Goal: Information Seeking & Learning: Learn about a topic

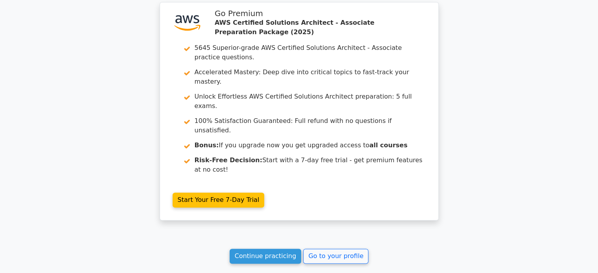
scroll to position [1103, 0]
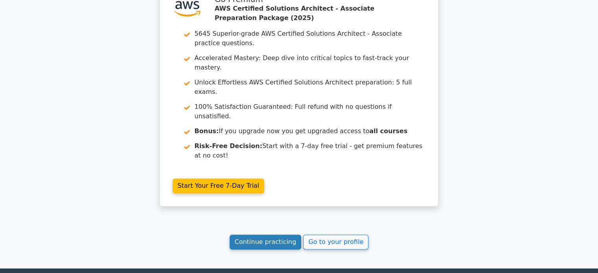
click at [269, 235] on link "Continue practicing" at bounding box center [265, 242] width 72 height 15
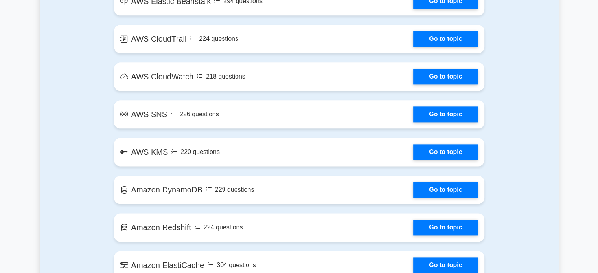
scroll to position [1194, 0]
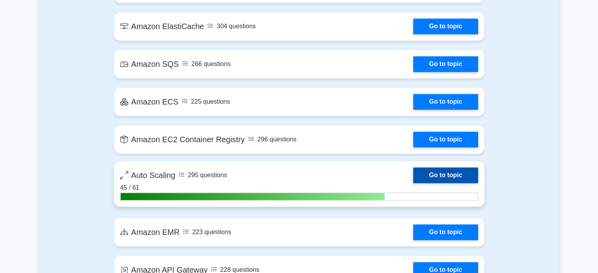
click at [449, 174] on link "Go to topic" at bounding box center [445, 175] width 64 height 16
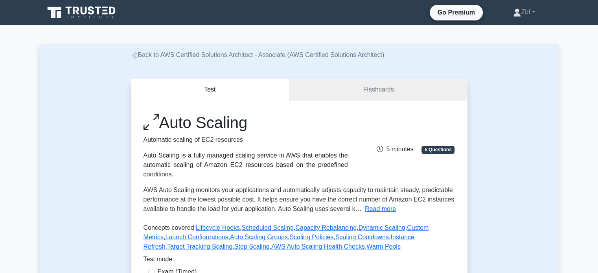
scroll to position [239, 0]
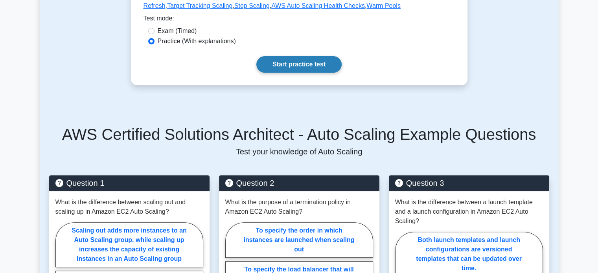
click at [316, 72] on link "Start practice test" at bounding box center [298, 64] width 85 height 17
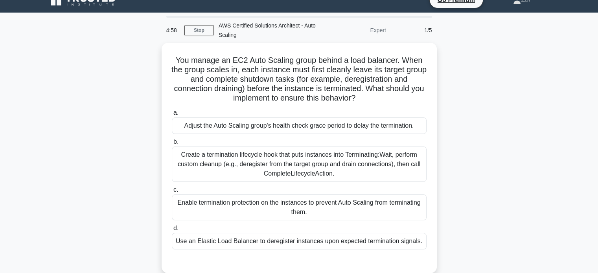
scroll to position [13, 0]
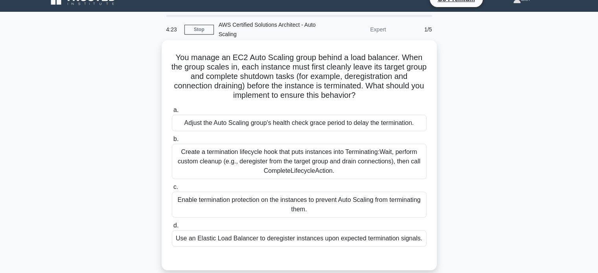
click at [374, 172] on div "Create a termination lifecycle hook that puts instances into Terminating:Wait, …" at bounding box center [299, 161] width 255 height 35
click at [172, 142] on input "b. Create a termination lifecycle hook that puts instances into Terminating:Wai…" at bounding box center [172, 139] width 0 height 5
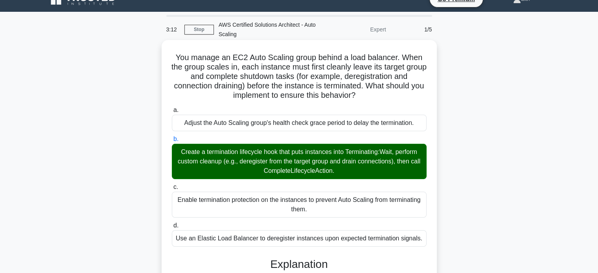
drag, startPoint x: 175, startPoint y: 55, endPoint x: 427, endPoint y: 238, distance: 312.0
click at [427, 238] on div "You manage an EC2 Auto Scaling group behind a load balancer. When the group sca…" at bounding box center [299, 224] width 269 height 363
copy div "You manage an EC2 Auto Scaling group behind a load balancer. When the group sca…"
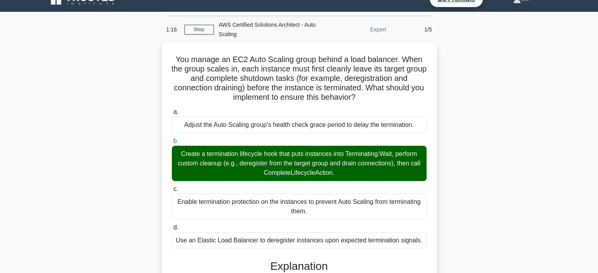
click at [516, 46] on div "You manage an EC2 Auto Scaling group behind a load balancer. When the group sca…" at bounding box center [299, 231] width 519 height 378
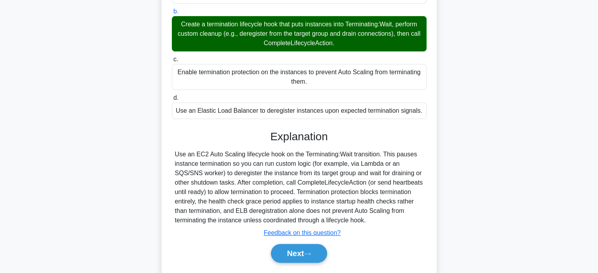
scroll to position [163, 0]
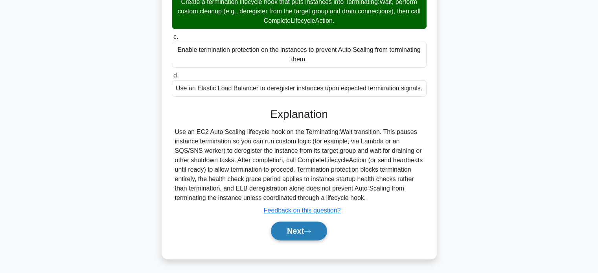
click at [312, 223] on button "Next" at bounding box center [299, 231] width 56 height 19
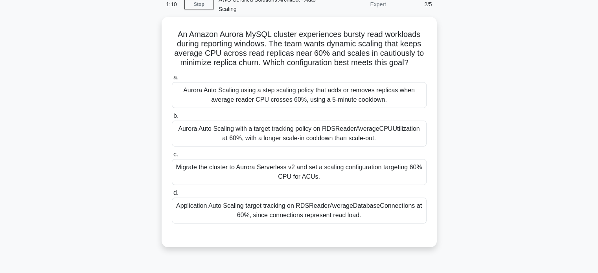
scroll to position [38, 0]
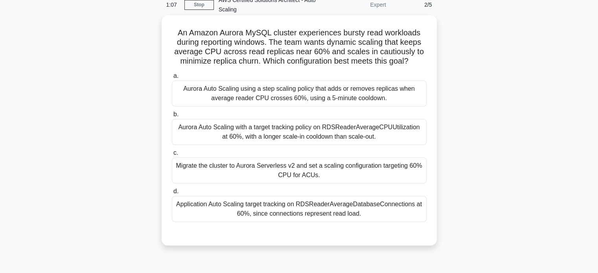
drag, startPoint x: 177, startPoint y: 32, endPoint x: 377, endPoint y: 215, distance: 271.4
click at [377, 215] on div "An Amazon Aurora MySQL cluster experiences bursty read workloads during reporti…" at bounding box center [299, 130] width 269 height 224
copy div "An Amazon Aurora MySQL cluster experiences bursty read workloads during reporti…"
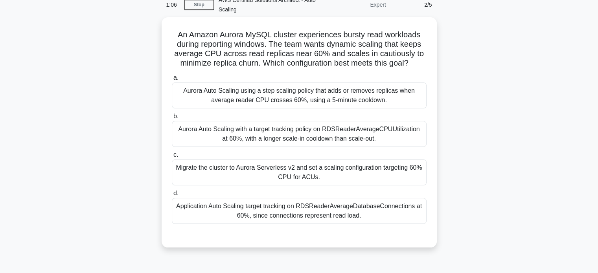
click at [495, 174] on div "An Amazon Aurora MySQL cluster experiences bursty read workloads during reporti…" at bounding box center [299, 137] width 519 height 240
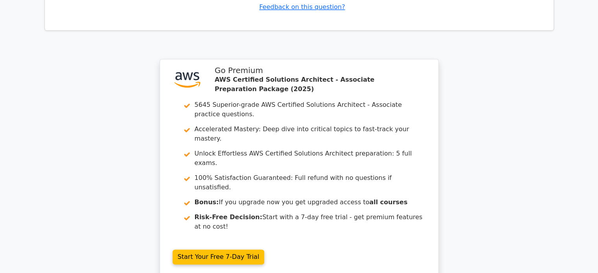
scroll to position [1071, 0]
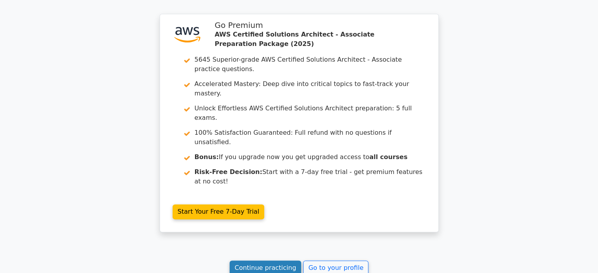
click at [280, 260] on link "Continue practicing" at bounding box center [265, 267] width 72 height 15
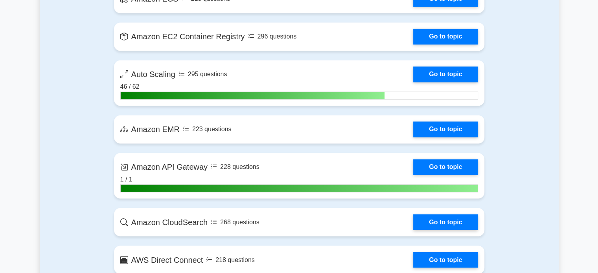
scroll to position [1314, 0]
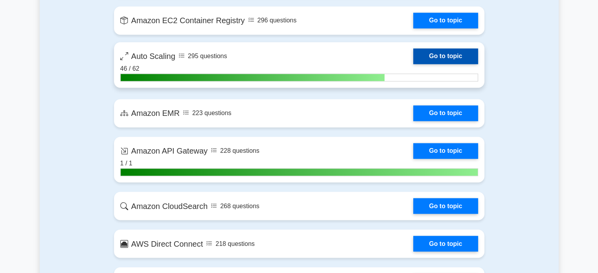
click at [467, 54] on link "Go to topic" at bounding box center [445, 56] width 64 height 16
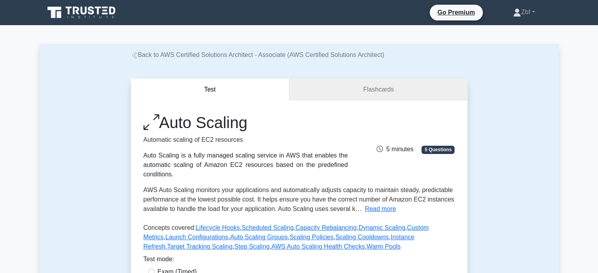
scroll to position [239, 0]
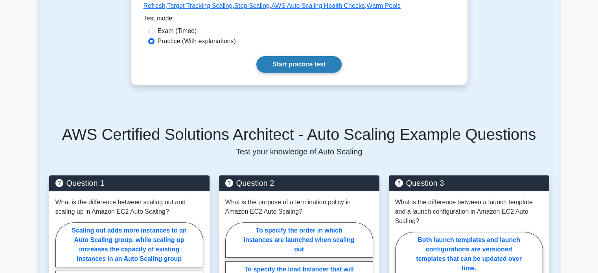
click at [334, 61] on link "Start practice test" at bounding box center [298, 64] width 85 height 17
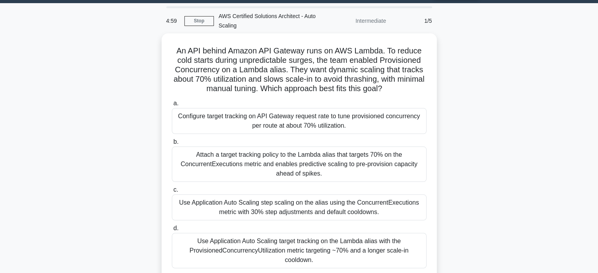
scroll to position [25, 0]
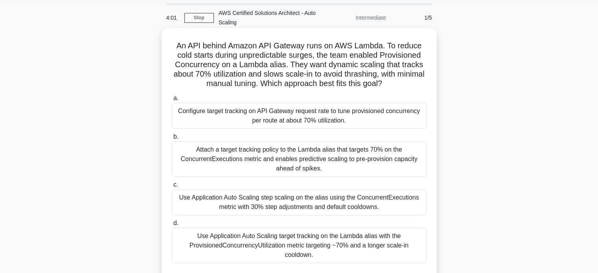
click at [358, 235] on div "Use Application Auto Scaling target tracking on the Lambda alias with the Provi…" at bounding box center [299, 245] width 255 height 35
click at [172, 226] on input "d. Use Application Auto Scaling target tracking on the Lambda alias with the Pr…" at bounding box center [172, 223] width 0 height 5
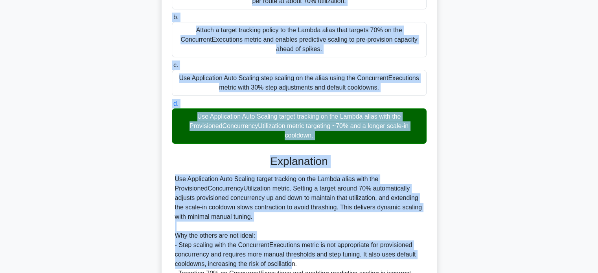
scroll to position [149, 0]
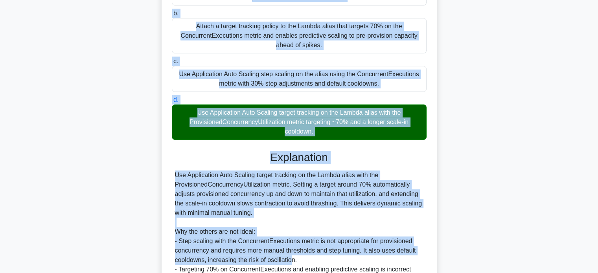
drag, startPoint x: 177, startPoint y: 46, endPoint x: 322, endPoint y: 135, distance: 170.4
click at [322, 135] on div "An API behind Amazon API Gateway runs on AWS Lambda. To reduce cold starts duri…" at bounding box center [299, 141] width 269 height 466
copy div "An API behind Amazon API Gateway runs on AWS Lambda. To reduce cold starts duri…"
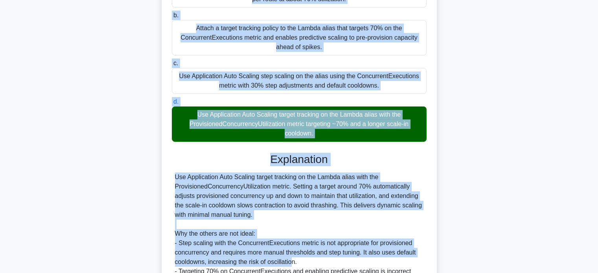
click at [508, 88] on div "An API behind Amazon API Gateway runs on AWS Lambda. To reduce cold starts duri…" at bounding box center [299, 148] width 519 height 482
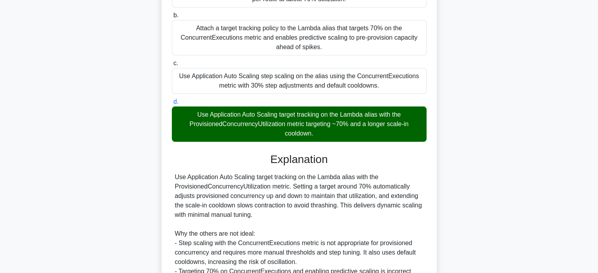
scroll to position [267, 0]
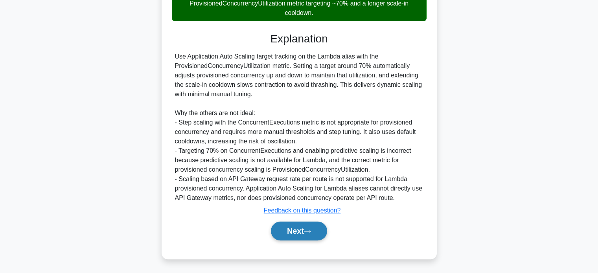
click at [289, 225] on button "Next" at bounding box center [299, 231] width 56 height 19
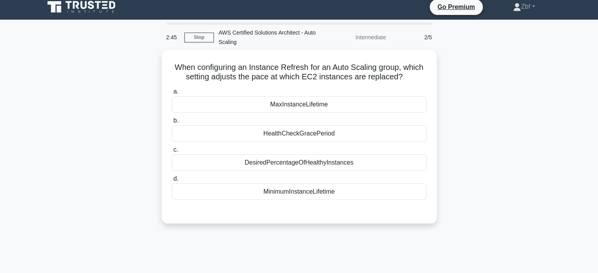
scroll to position [0, 0]
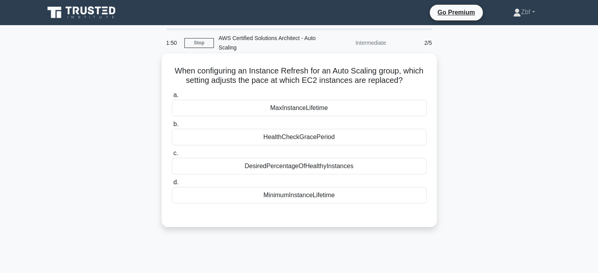
click at [300, 108] on div "MaxInstanceLifetime" at bounding box center [299, 108] width 255 height 17
click at [172, 98] on input "a. MaxInstanceLifetime" at bounding box center [172, 95] width 0 height 5
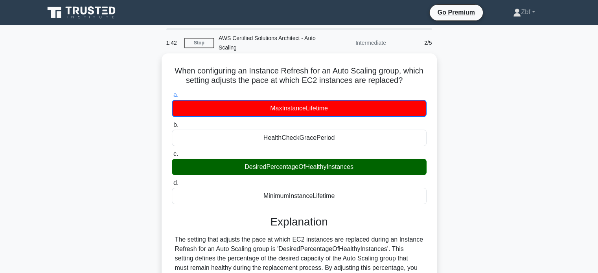
drag, startPoint x: 172, startPoint y: 70, endPoint x: 345, endPoint y: 195, distance: 213.6
click at [345, 195] on div "When configuring an Instance Refresh for an Auto Scaling group, which setting a…" at bounding box center [299, 262] width 269 height 411
copy div "When configuring an Instance Refresh for an Auto Scaling group, which setting a…"
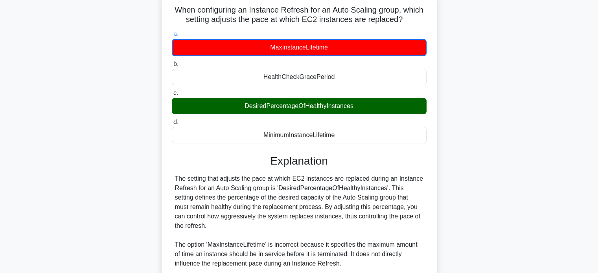
scroll to position [66, 0]
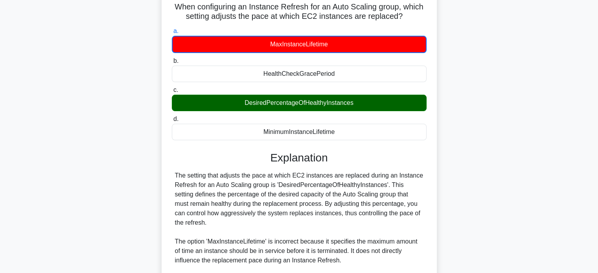
click at [479, 52] on div "When configuring an Instance Refresh for an Auto Scaling group, which setting a…" at bounding box center [299, 202] width 519 height 426
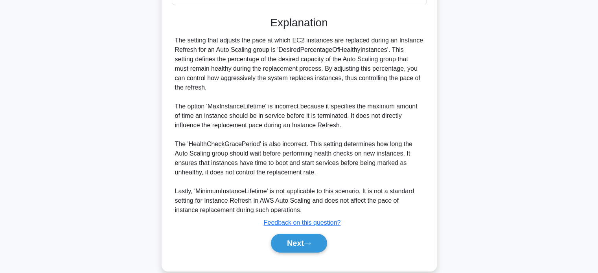
scroll to position [209, 0]
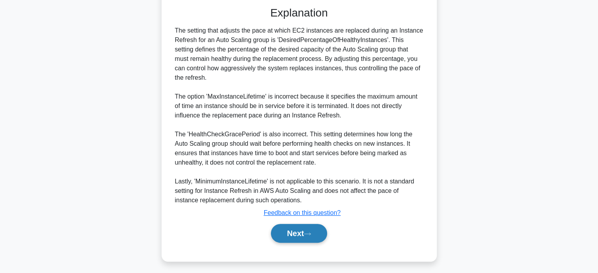
click at [303, 233] on button "Next" at bounding box center [299, 233] width 56 height 19
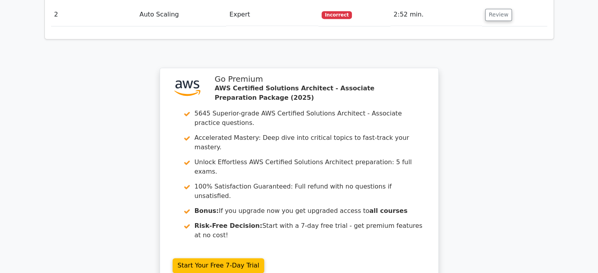
scroll to position [1131, 0]
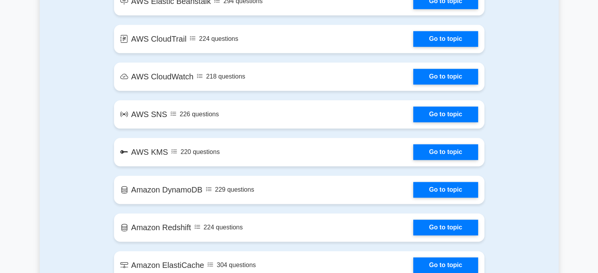
scroll to position [1194, 0]
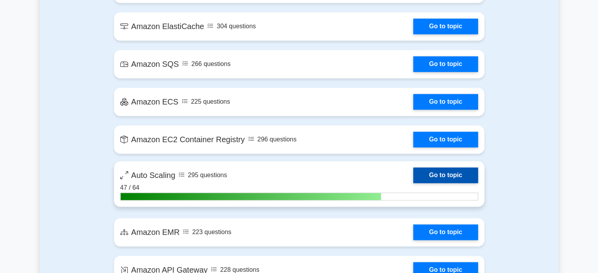
click at [434, 170] on link "Go to topic" at bounding box center [445, 175] width 64 height 16
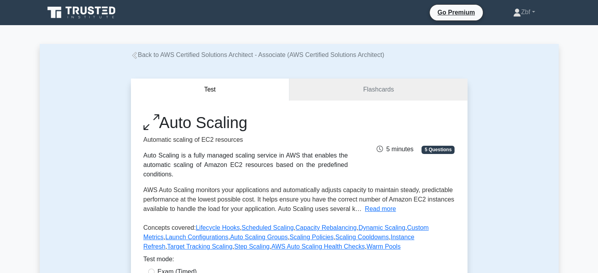
scroll to position [239, 0]
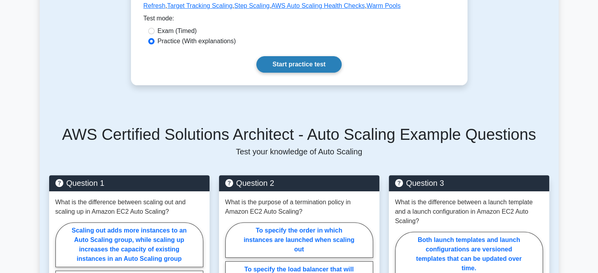
click at [319, 69] on link "Start practice test" at bounding box center [298, 64] width 85 height 17
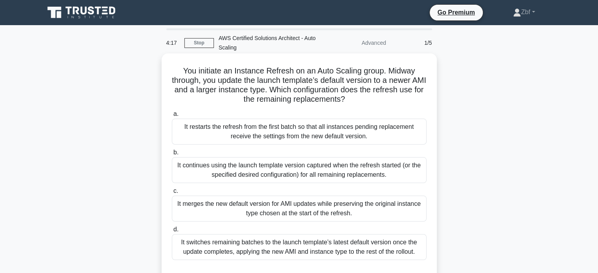
click at [323, 171] on div "It continues using the launch template version captured when the refresh starte…" at bounding box center [299, 170] width 255 height 26
click at [172, 155] on input "b. It continues using the launch template version captured when the refresh sta…" at bounding box center [172, 152] width 0 height 5
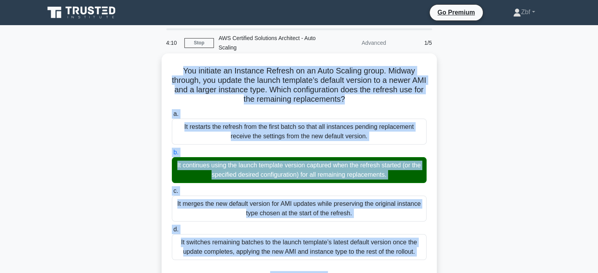
scroll to position [7, 0]
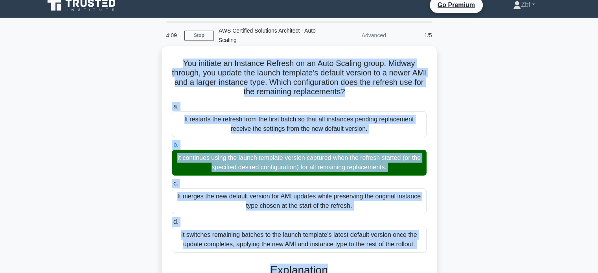
drag, startPoint x: 181, startPoint y: 70, endPoint x: 424, endPoint y: 247, distance: 299.8
click at [424, 247] on div "You initiate an Instance Refresh on an Auto Scaling group. Midway through, you …" at bounding box center [299, 254] width 269 height 410
copy div "Lor ipsumdol si Ametcons Adipisc el se Doei Tempori utlab. Etdolo magnaal, eni …"
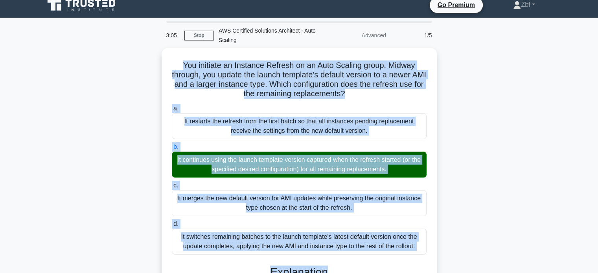
click at [512, 57] on div "You initiate an Instance Refresh on an Auto Scaling group. Midway through, you …" at bounding box center [299, 261] width 519 height 426
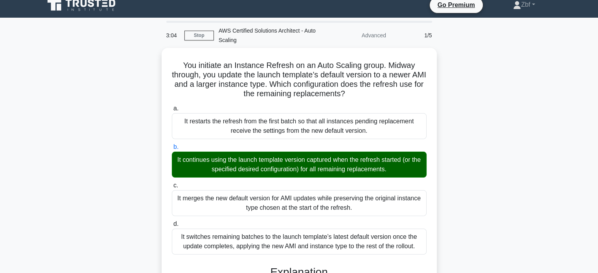
scroll to position [211, 0]
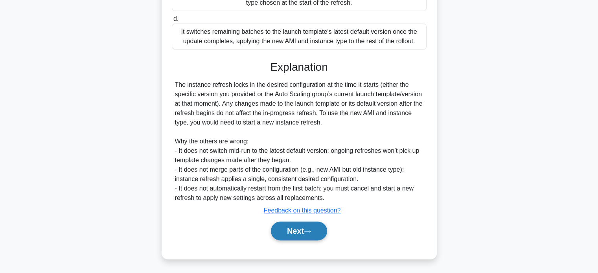
click at [288, 238] on button "Next" at bounding box center [299, 231] width 56 height 19
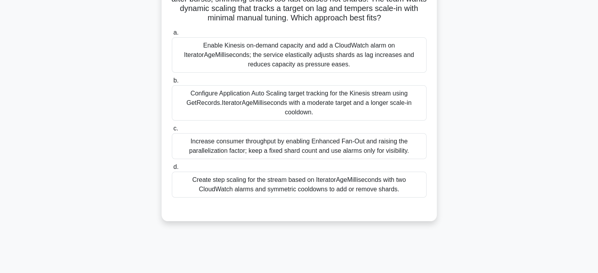
scroll to position [101, 0]
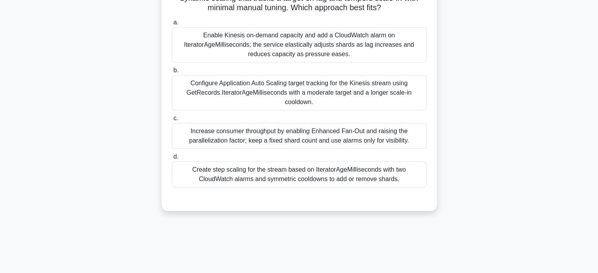
click at [385, 98] on div "Configure Application Auto Scaling target tracking for the Kinesis stream using…" at bounding box center [299, 92] width 255 height 35
click at [172, 73] on input "b. Configure Application Auto Scaling target tracking for the Kinesis stream us…" at bounding box center [172, 70] width 0 height 5
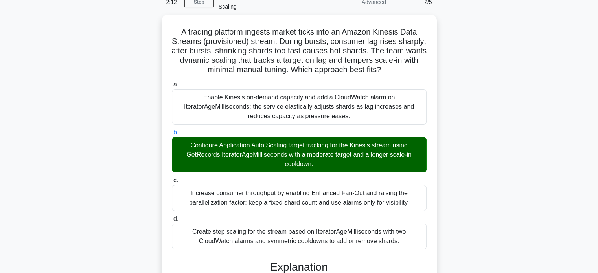
scroll to position [42, 0]
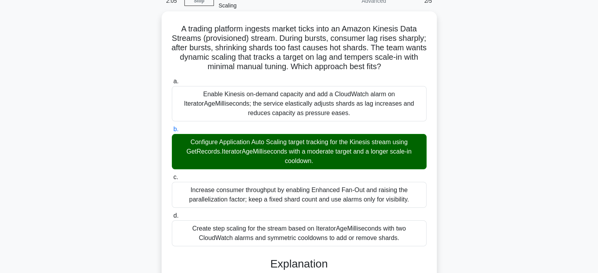
drag, startPoint x: 179, startPoint y: 29, endPoint x: 413, endPoint y: 238, distance: 314.1
click at [413, 238] on div "A trading platform ingests market ticks into an Amazon Kinesis Data Streams (pr…" at bounding box center [299, 262] width 269 height 495
copy div "A trading platform ingests market ticks into an Amazon Kinesis Data Streams (pr…"
click at [433, 48] on div "A trading platform ingests market ticks into an Amazon Kinesis Data Streams (pr…" at bounding box center [298, 261] width 275 height 501
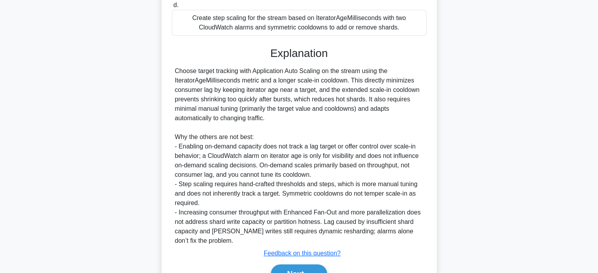
scroll to position [295, 0]
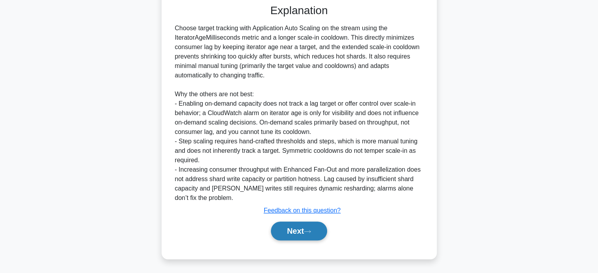
click at [306, 227] on button "Next" at bounding box center [299, 231] width 56 height 19
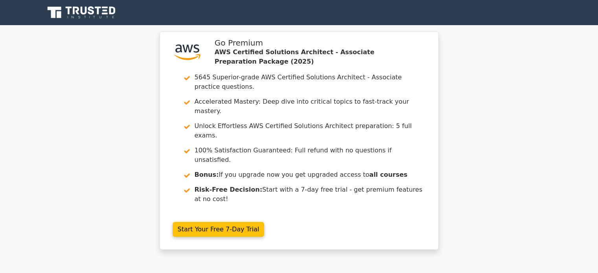
click at [591, 167] on div ".st0{fill:#252F3E;} .st1{fill-rule:evenodd;clip-rule:evenodd;fill:#FF9900;} Go …" at bounding box center [299, 145] width 598 height 228
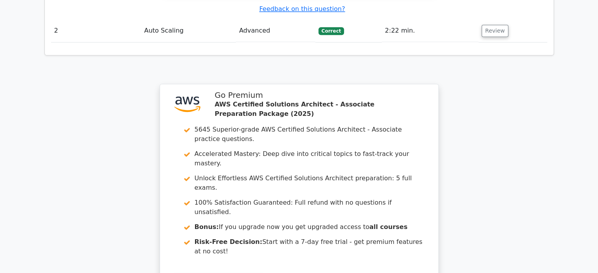
scroll to position [1061, 0]
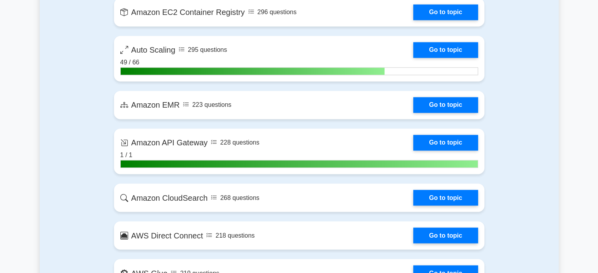
scroll to position [1315, 0]
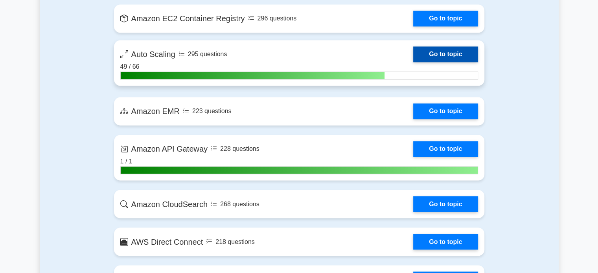
click at [452, 54] on link "Go to topic" at bounding box center [445, 54] width 64 height 16
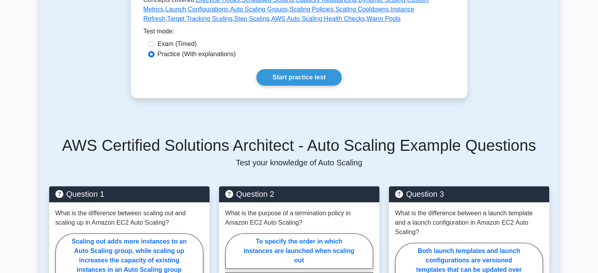
scroll to position [239, 0]
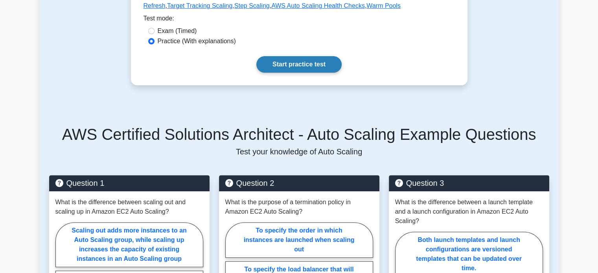
click at [336, 69] on link "Start practice test" at bounding box center [298, 64] width 85 height 17
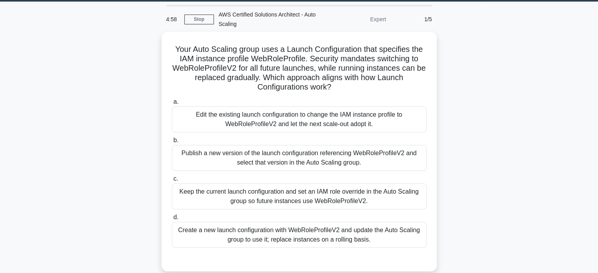
scroll to position [31, 0]
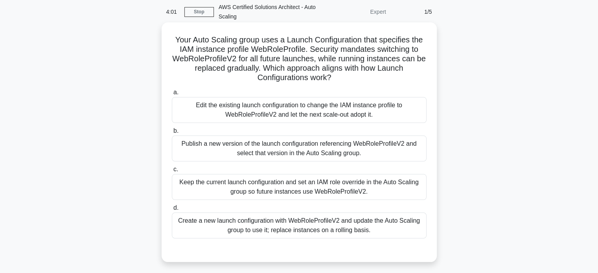
click at [344, 227] on div "Create a new launch configuration with WebRoleProfileV2 and update the Auto Sca…" at bounding box center [299, 226] width 255 height 26
click at [172, 211] on input "d. Create a new launch configuration with WebRoleProfileV2 and update the Auto …" at bounding box center [172, 207] width 0 height 5
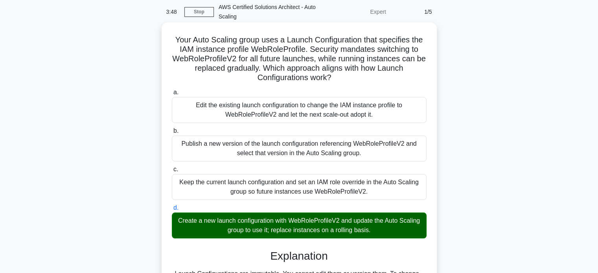
drag, startPoint x: 172, startPoint y: 36, endPoint x: 400, endPoint y: 229, distance: 299.4
click at [400, 229] on div "Your Auto Scaling group uses a Launch Configuration that specifies the IAM inst…" at bounding box center [299, 240] width 269 height 429
copy div "Your Auto Scaling group uses a Launch Configuration that specifies the IAM inst…"
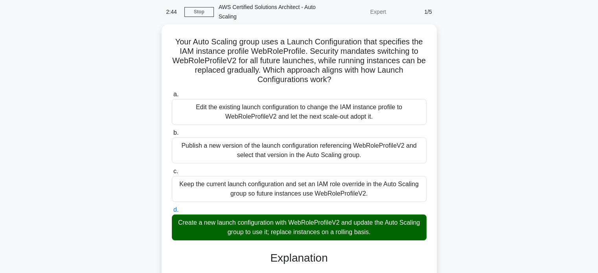
click at [511, 49] on div "Your Auto Scaling group uses a Launch Configuration that specifies the IAM inst…" at bounding box center [299, 246] width 519 height 444
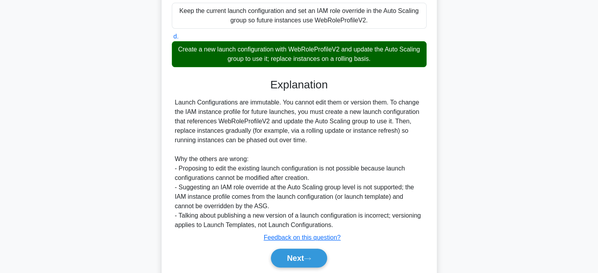
scroll to position [229, 0]
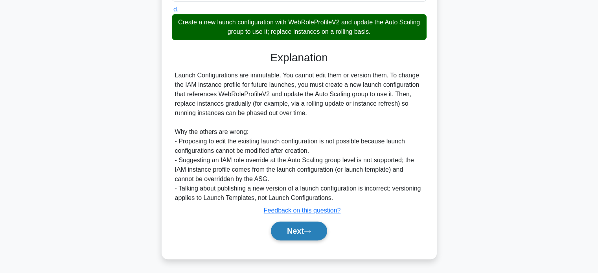
click at [314, 228] on button "Next" at bounding box center [299, 231] width 56 height 19
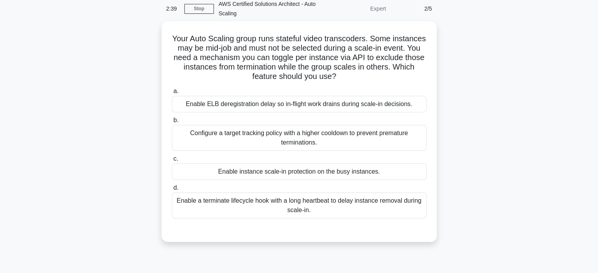
scroll to position [31, 0]
click at [330, 106] on div "Enable ELB deregistration delay so in-flight work drains during scale-in decisi…" at bounding box center [299, 105] width 255 height 17
click at [172, 95] on input "a. Enable ELB deregistration delay so in-flight work drains during scale-in dec…" at bounding box center [172, 92] width 0 height 5
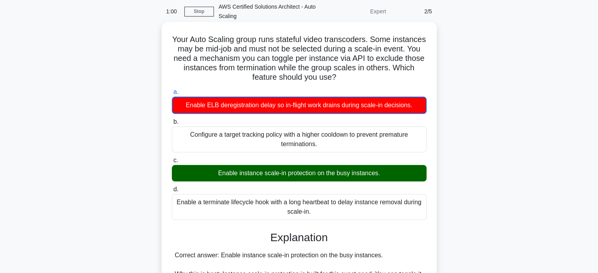
drag, startPoint x: 187, startPoint y: 37, endPoint x: 322, endPoint y: 212, distance: 220.7
click at [322, 212] on div "Your Auto Scaling group runs stateful video transcoders. Some instances may be …" at bounding box center [299, 239] width 269 height 429
copy div "Your Auto Scaling group runs stateful video transcoders. Some instances may be …"
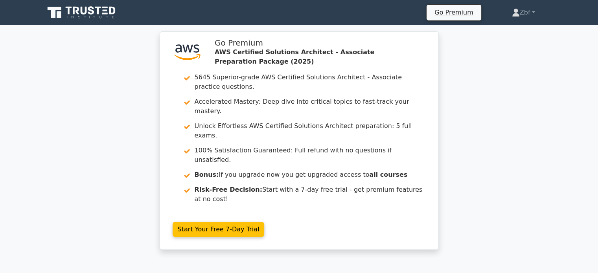
click at [506, 65] on div ".st0{fill:#252F3E;} .st1{fill-rule:evenodd;clip-rule:evenodd;fill:#FF9900;} Go …" at bounding box center [299, 145] width 598 height 228
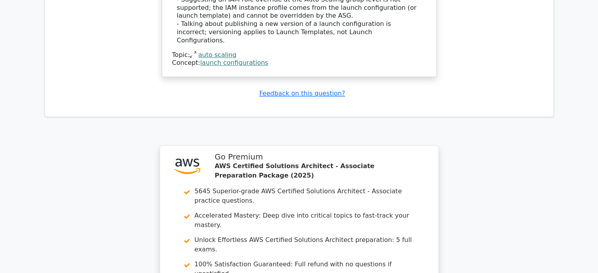
scroll to position [1128, 0]
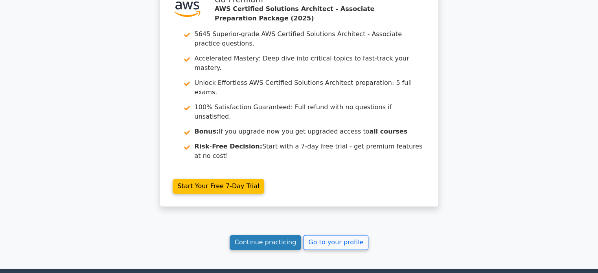
click at [276, 235] on link "Continue practicing" at bounding box center [265, 242] width 72 height 15
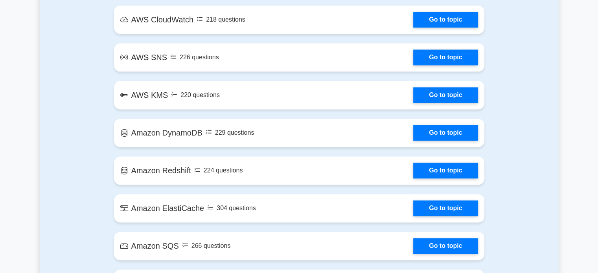
scroll to position [1194, 0]
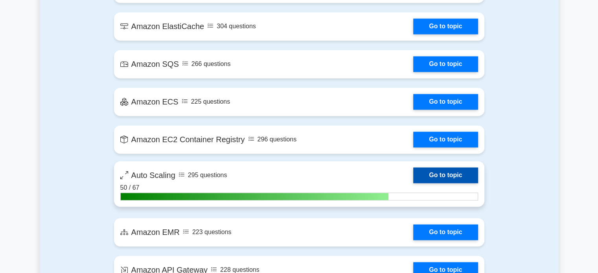
click at [462, 173] on link "Go to topic" at bounding box center [445, 175] width 64 height 16
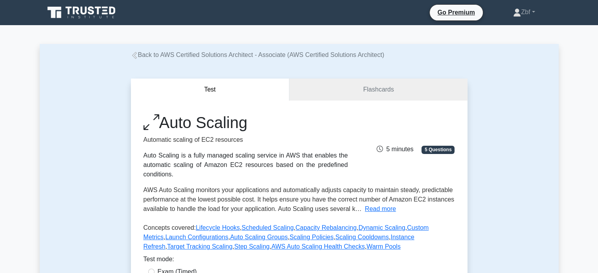
scroll to position [239, 0]
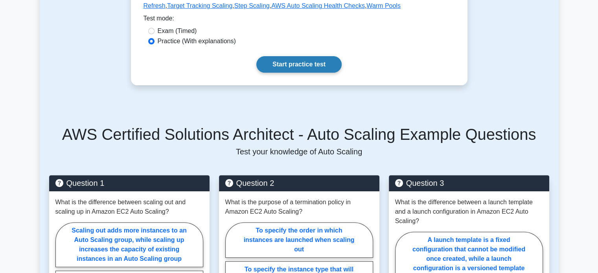
click at [306, 65] on link "Start practice test" at bounding box center [298, 64] width 85 height 17
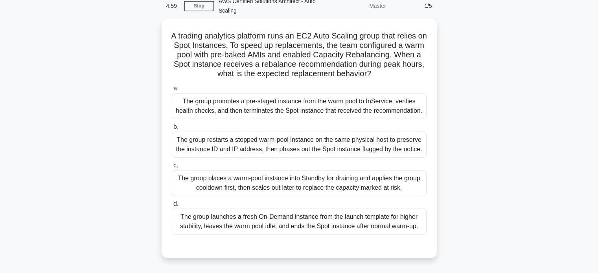
scroll to position [38, 0]
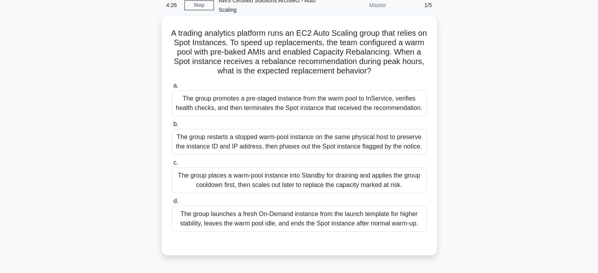
click at [383, 91] on div "The group promotes a pre-staged instance from the warm pool to InService, verif…" at bounding box center [299, 103] width 255 height 26
click at [172, 88] on input "a. The group promotes a pre-staged instance from the warm pool to InService, ve…" at bounding box center [172, 85] width 0 height 5
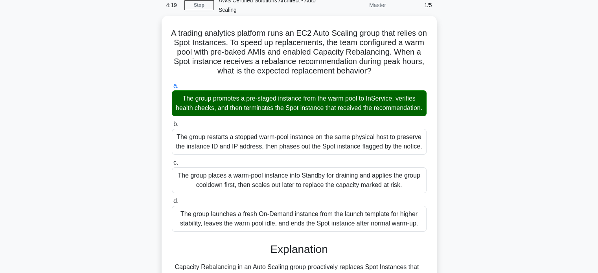
drag, startPoint x: 174, startPoint y: 33, endPoint x: 423, endPoint y: 234, distance: 320.4
click at [423, 234] on div "A trading analytics platform runs an EC2 Auto Scaling group that relies on Spot…" at bounding box center [299, 252] width 269 height 466
copy div "A trading analytics platform runs an EC2 Auto Scaling group that relies on Spot…"
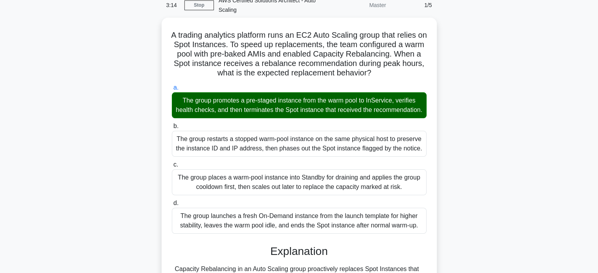
click at [459, 77] on div "A trading analytics platform runs an EC2 Auto Scaling group that relies on Spot…" at bounding box center [299, 259] width 519 height 482
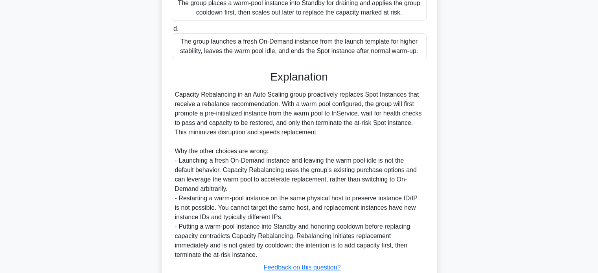
scroll to position [277, 0]
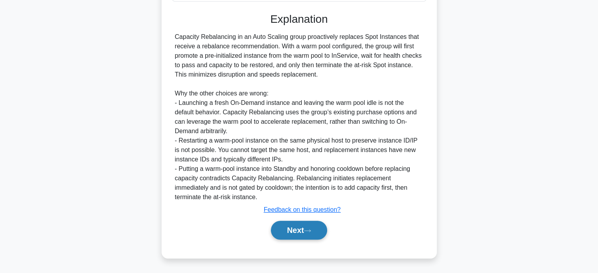
click at [293, 230] on button "Next" at bounding box center [299, 230] width 56 height 19
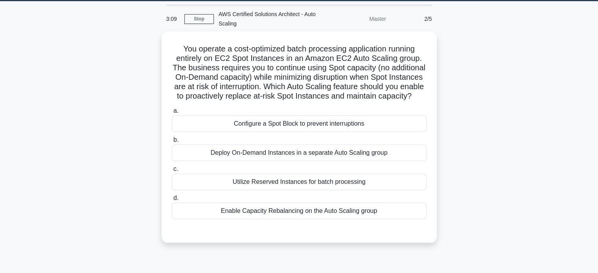
scroll to position [20, 0]
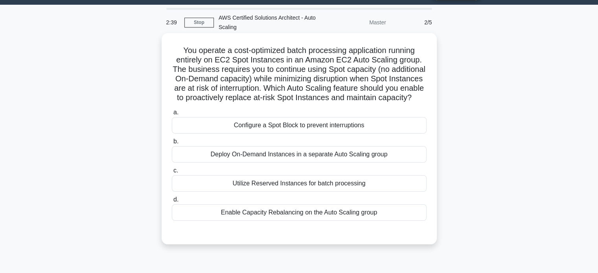
click at [358, 216] on div "Enable Capacity Rebalancing on the Auto Scaling group" at bounding box center [299, 212] width 255 height 17
click at [172, 202] on input "d. Enable Capacity Rebalancing on the Auto Scaling group" at bounding box center [172, 199] width 0 height 5
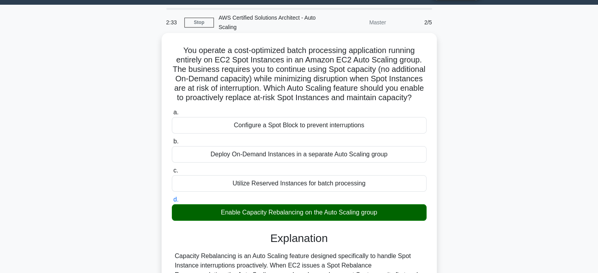
drag, startPoint x: 179, startPoint y: 48, endPoint x: 395, endPoint y: 220, distance: 276.4
click at [395, 220] on div "You operate a cost-optimized batch processing application running entirely on E…" at bounding box center [299, 212] width 269 height 353
copy div "You operate a cost-optimized batch processing application running entirely on E…"
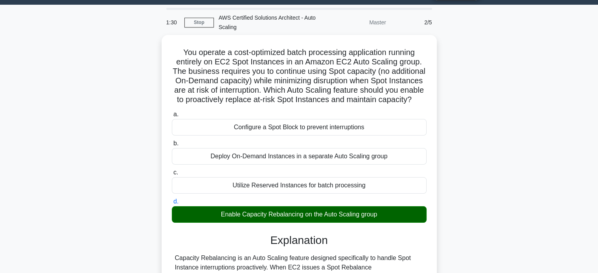
click at [482, 65] on div "You operate a cost-optimized batch processing application running entirely on E…" at bounding box center [299, 219] width 519 height 369
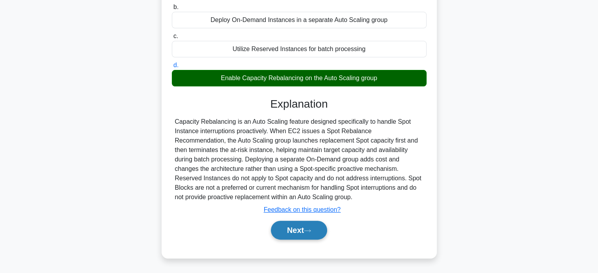
click at [308, 237] on button "Next" at bounding box center [299, 230] width 56 height 19
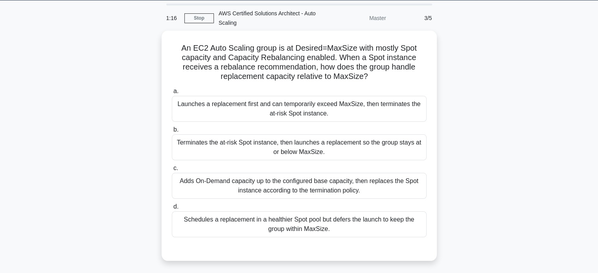
scroll to position [27, 0]
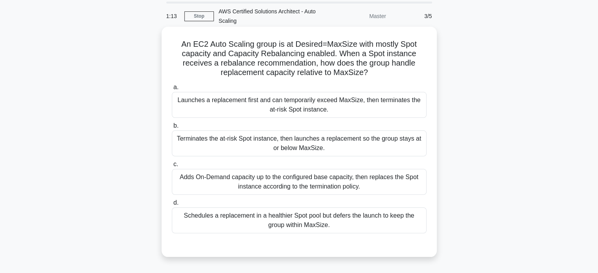
drag, startPoint x: 178, startPoint y: 44, endPoint x: 343, endPoint y: 224, distance: 245.3
click at [343, 224] on div "An EC2 Auto Scaling group is at Desired=MaxSize with mostly Spot capacity and C…" at bounding box center [299, 142] width 269 height 224
copy div "An EC2 Auto Scaling group is at Desired=MaxSize with mostly Spot capacity and C…"
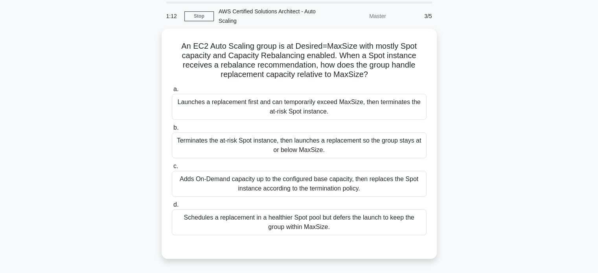
click at [526, 111] on div "An EC2 Auto Scaling group is at Desired=MaxSize with mostly Spot capacity and C…" at bounding box center [299, 149] width 519 height 240
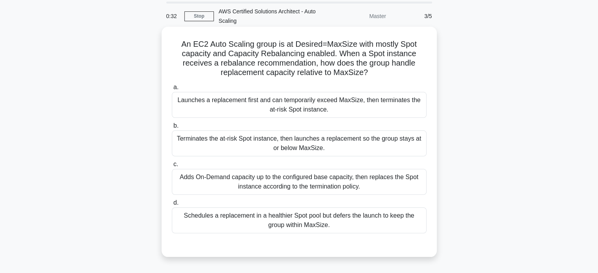
click at [373, 110] on div "Launches a replacement first and can temporarily exceed MaxSize, then terminate…" at bounding box center [299, 105] width 255 height 26
click at [172, 90] on input "a. Launches a replacement first and can temporarily exceed MaxSize, then termin…" at bounding box center [172, 87] width 0 height 5
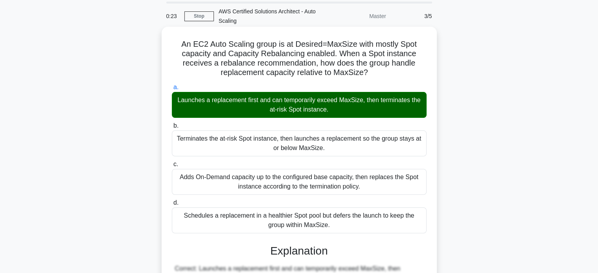
drag, startPoint x: 180, startPoint y: 43, endPoint x: 349, endPoint y: 225, distance: 248.3
click at [349, 225] on div "An EC2 Auto Scaling group is at Desired=MaxSize with mostly Spot capacity and C…" at bounding box center [299, 263] width 269 height 466
copy div "An EC2 Auto Scaling group is at Desired=MaxSize with mostly Spot capacity and C…"
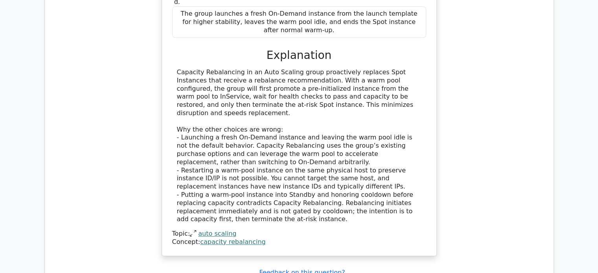
scroll to position [1117, 0]
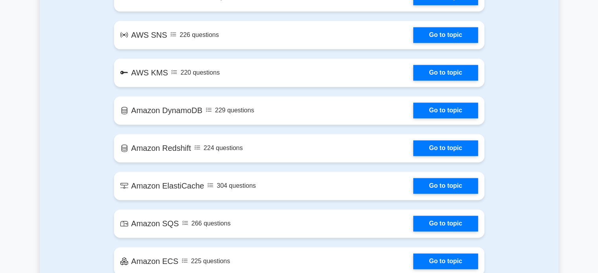
scroll to position [1274, 0]
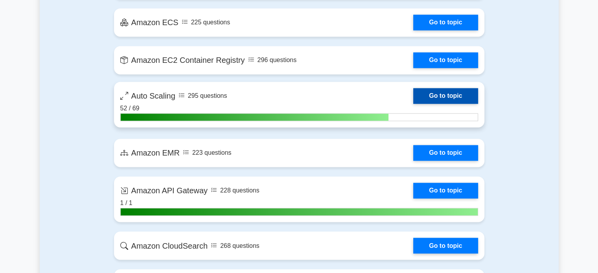
click at [442, 99] on link "Go to topic" at bounding box center [445, 96] width 64 height 16
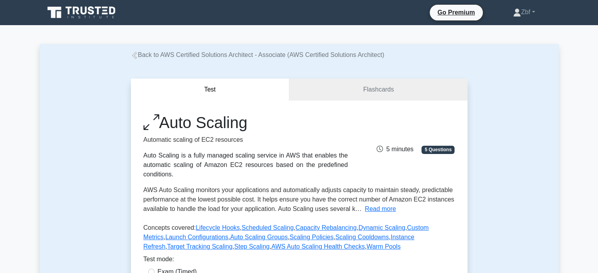
scroll to position [239, 0]
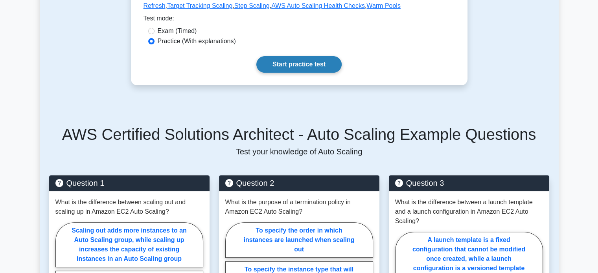
click at [317, 67] on link "Start practice test" at bounding box center [298, 64] width 85 height 17
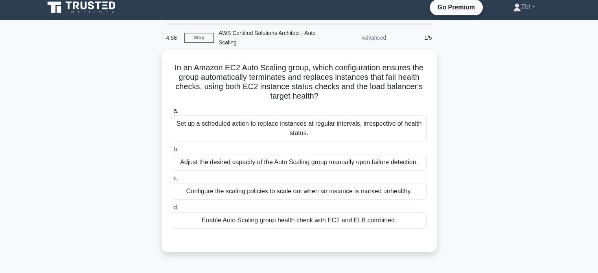
scroll to position [6, 0]
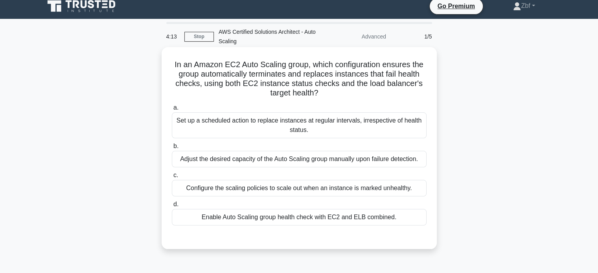
click at [342, 222] on div "Enable Auto Scaling group health check with EC2 and ELB combined." at bounding box center [299, 217] width 255 height 17
click at [172, 207] on input "d. Enable Auto Scaling group health check with EC2 and ELB combined." at bounding box center [172, 204] width 0 height 5
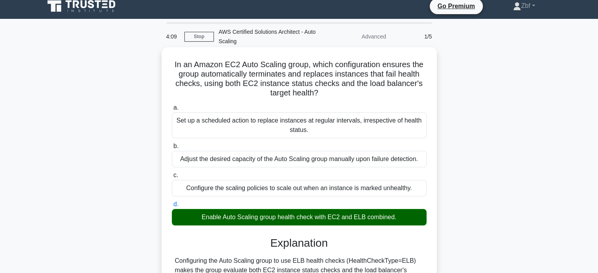
click at [170, 57] on div "In an Amazon EC2 Auto Scaling group, which configuration ensures the group auto…" at bounding box center [299, 212] width 269 height 325
drag, startPoint x: 170, startPoint y: 57, endPoint x: 406, endPoint y: 216, distance: 284.3
click at [406, 216] on div "In an Amazon EC2 Auto Scaling group, which configuration ensures the group auto…" at bounding box center [299, 212] width 269 height 325
copy div "In an Amazon EC2 Auto Scaling group, which configuration ensures the group auto…"
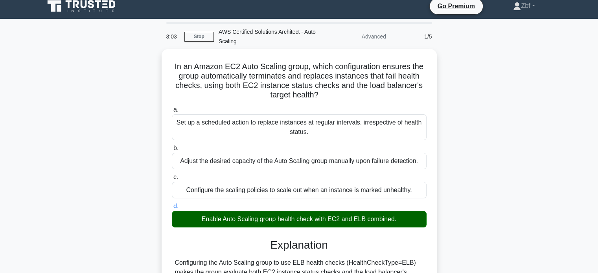
click at [530, 57] on div "In an Amazon EC2 Auto Scaling group, which configuration ensures the group auto…" at bounding box center [299, 219] width 519 height 341
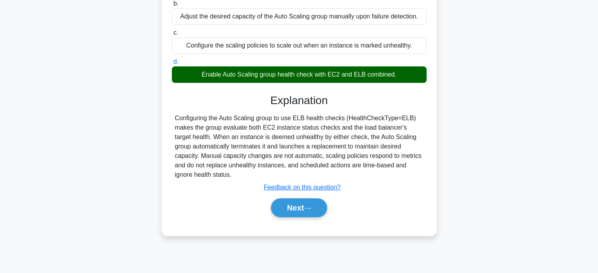
scroll to position [151, 0]
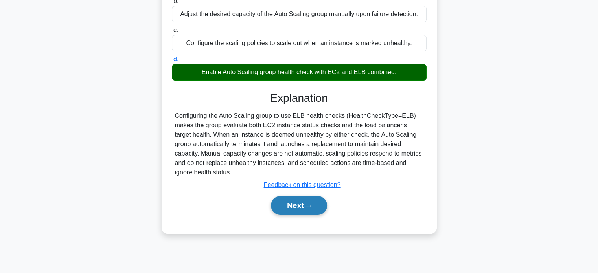
click at [310, 205] on icon at bounding box center [307, 206] width 6 height 2
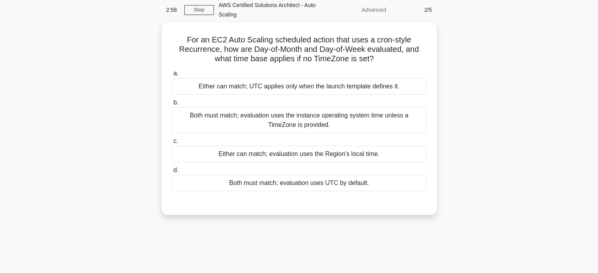
scroll to position [20, 0]
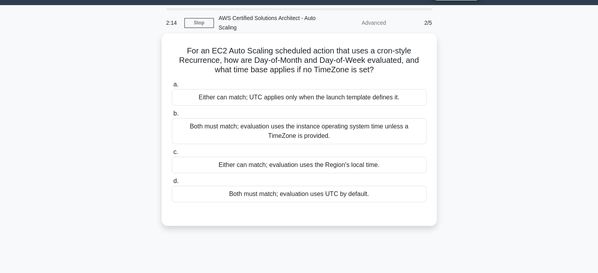
click at [334, 169] on div "Either can match; evaluation uses the Region's local time." at bounding box center [299, 165] width 255 height 17
click at [172, 155] on input "c. Either can match; evaluation uses the Region's local time." at bounding box center [172, 152] width 0 height 5
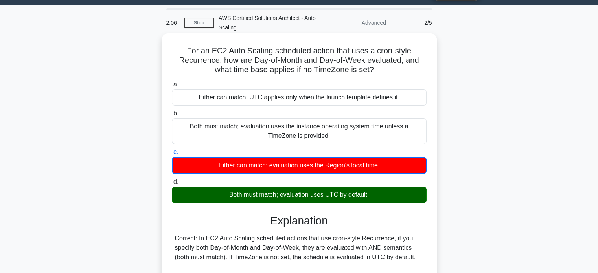
drag, startPoint x: 186, startPoint y: 49, endPoint x: 393, endPoint y: 194, distance: 252.4
click at [393, 194] on div "For an EC2 Auto Scaling scheduled action that uses a cron-style Recurrence, how…" at bounding box center [299, 218] width 269 height 363
copy div "For an EC2 Auto Scaling scheduled action that uses a cron-style Recurrence, how…"
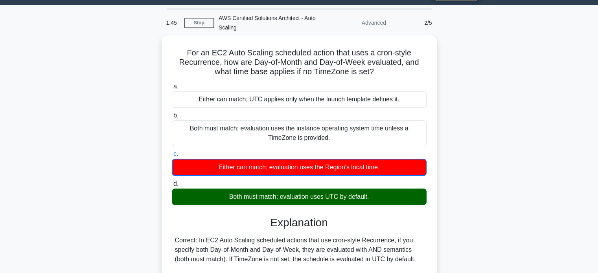
click at [117, 50] on div "For an EC2 Auto Scaling scheduled action that uses a cron-style Recurrence, how…" at bounding box center [299, 224] width 519 height 379
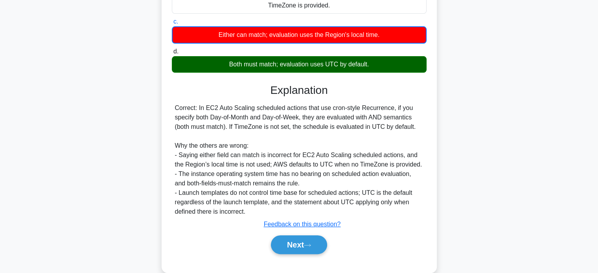
scroll to position [156, 0]
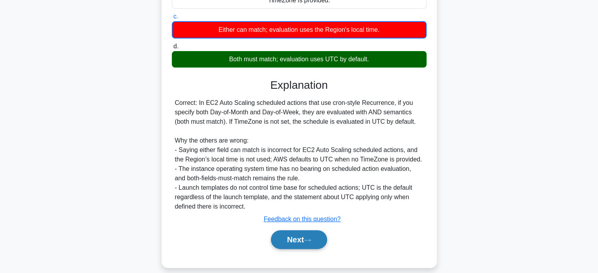
click at [321, 239] on button "Next" at bounding box center [299, 239] width 56 height 19
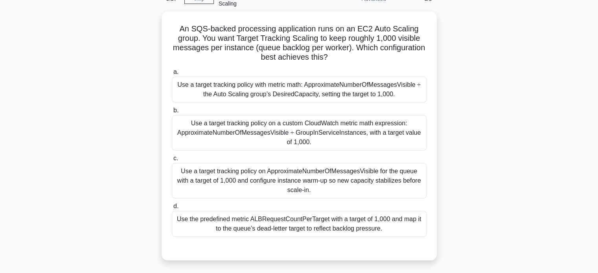
scroll to position [39, 0]
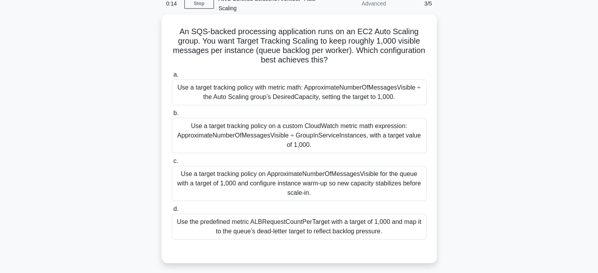
click at [321, 179] on div "Use a target tracking policy on ApproximateNumberOfMessagesVisible for the queu…" at bounding box center [299, 183] width 255 height 35
click at [172, 164] on input "c. Use a target tracking policy on ApproximateNumberOfMessagesVisible for the q…" at bounding box center [172, 161] width 0 height 5
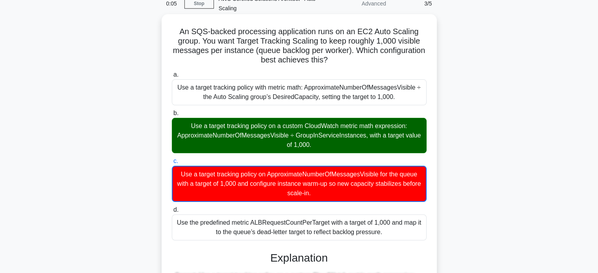
drag, startPoint x: 177, startPoint y: 28, endPoint x: 403, endPoint y: 234, distance: 305.6
click at [403, 234] on div "An SQS-backed processing application runs on an EC2 Auto Scaling group. You wan…" at bounding box center [299, 269] width 269 height 505
copy div "An SQS-backed processing application runs on an EC2 Auto Scaling group. You wan…"
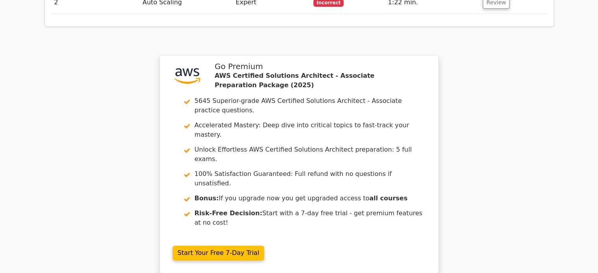
scroll to position [1003, 0]
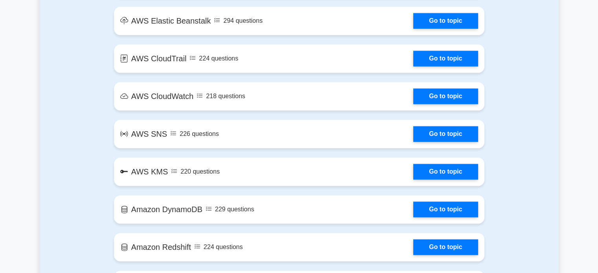
scroll to position [1079, 0]
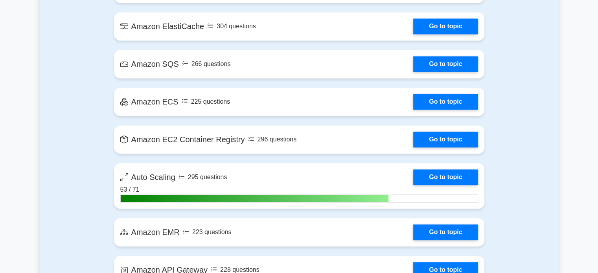
click at [597, 162] on html "Go Premium Zbf" at bounding box center [299, 124] width 598 height 2636
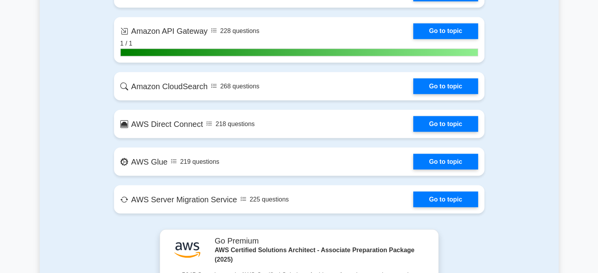
scroll to position [1194, 0]
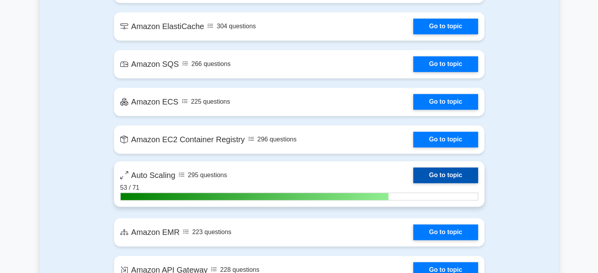
click at [464, 170] on link "Go to topic" at bounding box center [445, 175] width 64 height 16
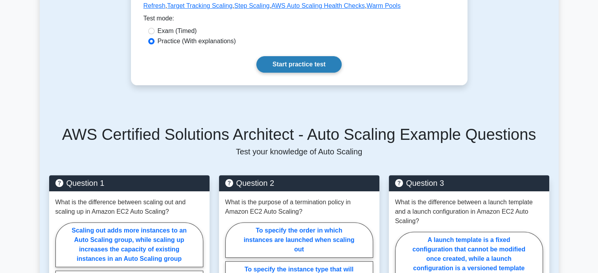
click at [311, 67] on link "Start practice test" at bounding box center [298, 64] width 85 height 17
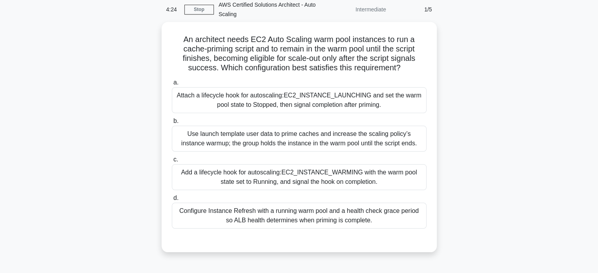
scroll to position [37, 0]
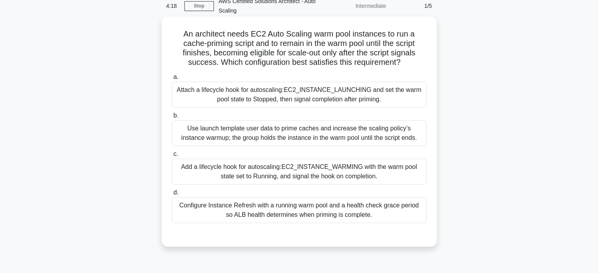
click at [412, 97] on div "Attach a lifecycle hook for autoscaling:EC2_INSTANCE_LAUNCHING and set the warm…" at bounding box center [299, 95] width 255 height 26
click at [172, 80] on input "a. Attach a lifecycle hook for autoscaling:EC2_INSTANCE_LAUNCHING and set the w…" at bounding box center [172, 77] width 0 height 5
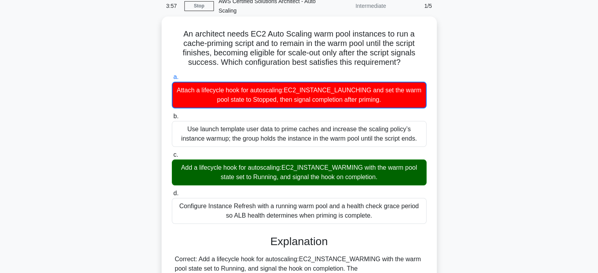
drag, startPoint x: 182, startPoint y: 35, endPoint x: 391, endPoint y: 216, distance: 276.3
click at [391, 216] on div "An architect needs EC2 Auto Scaling warm pool instances to run a cache-priming …" at bounding box center [299, 253] width 269 height 467
copy div "Lo ipsumdolo sitam CO3 Adip Elitsed doei temp incididun ut lab e dolor-magnaal …"
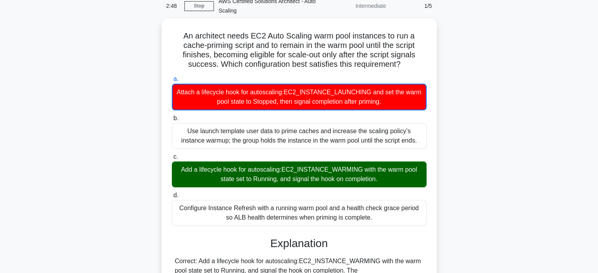
click at [490, 55] on div "An architect needs EC2 Auto Scaling warm pool instances to run a cache-priming …" at bounding box center [299, 259] width 519 height 483
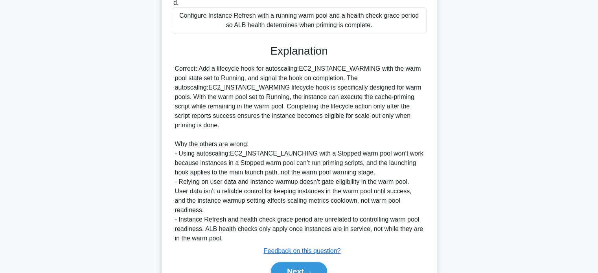
scroll to position [259, 0]
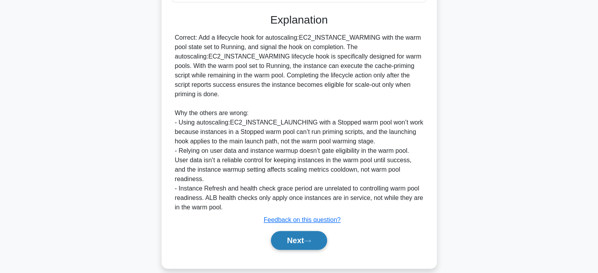
click at [308, 234] on button "Next" at bounding box center [299, 240] width 56 height 19
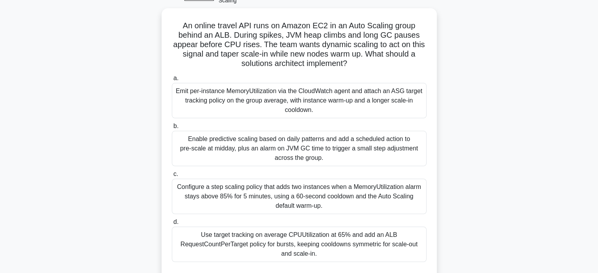
scroll to position [41, 0]
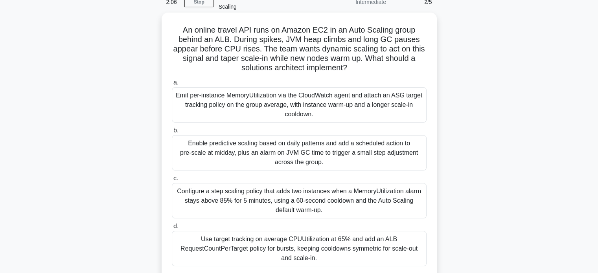
click at [385, 103] on div "Emit per‑instance MemoryUtilization via the CloudWatch agent and attach an ASG …" at bounding box center [299, 104] width 255 height 35
click at [172, 85] on input "a. Emit per‑instance MemoryUtilization via the CloudWatch agent and attach an A…" at bounding box center [172, 82] width 0 height 5
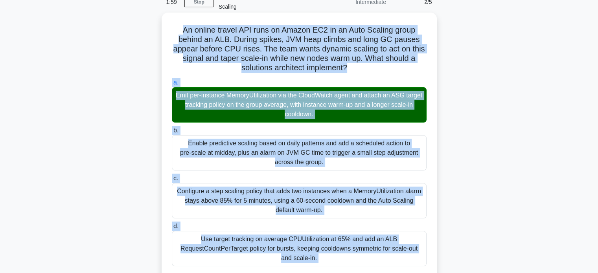
scroll to position [53, 0]
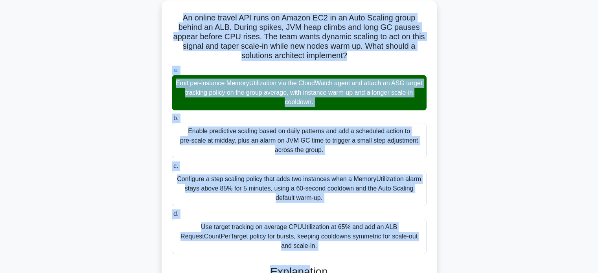
drag, startPoint x: 180, startPoint y: 29, endPoint x: 322, endPoint y: 245, distance: 258.1
click at [322, 245] on div "An online travel API runs on Amazon EC2 in an Auto Scaling group behind an ALB.…" at bounding box center [299, 261] width 269 height 514
copy div "Lo ipsumd sitame CON adip el Seddoe TE9 in ut Labo Etdolor magna aliqua en ADM.…"
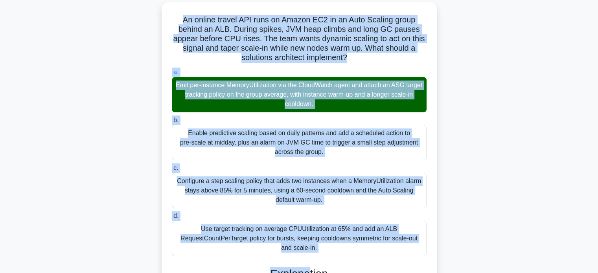
scroll to position [0, 0]
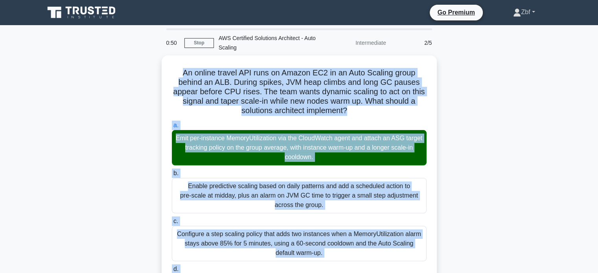
click at [528, 12] on link "Zbf" at bounding box center [523, 12] width 59 height 16
click at [512, 33] on link "Profile" at bounding box center [525, 30] width 62 height 13
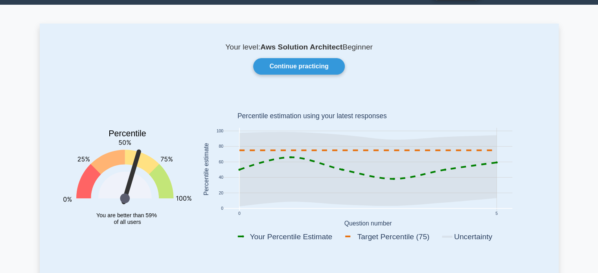
scroll to position [16, 0]
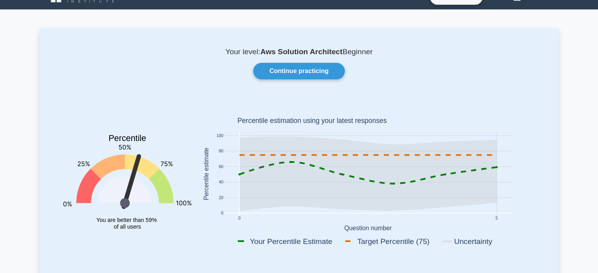
click at [424, 179] on icon at bounding box center [367, 173] width 257 height 22
